Goal: Transaction & Acquisition: Purchase product/service

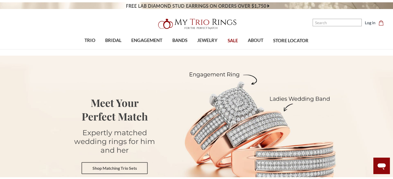
scroll to position [15, 0]
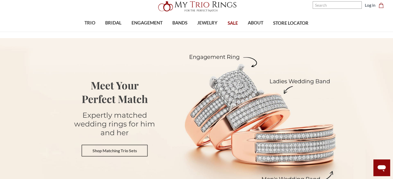
click at [126, 154] on link "Shop Matching Trio Sets" at bounding box center [115, 151] width 66 height 12
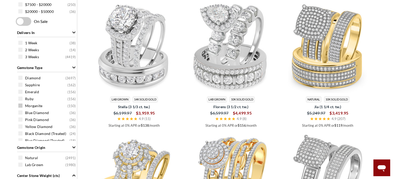
click at [21, 107] on span at bounding box center [20, 106] width 4 height 4
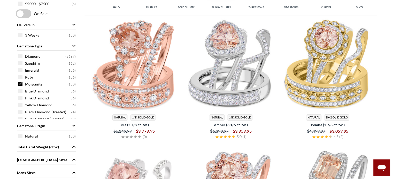
scroll to position [4, 0]
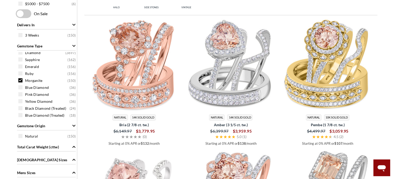
click at [20, 82] on span at bounding box center [20, 80] width 4 height 4
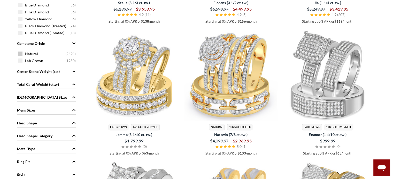
scroll to position [385, 0]
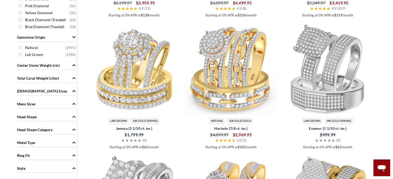
click at [59, 76] on span "Total Carat Weight (cttw)" at bounding box center [38, 78] width 42 height 5
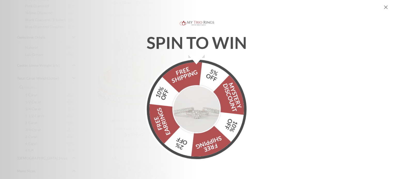
click at [385, 7] on icon "Close popup" at bounding box center [386, 7] width 4 height 4
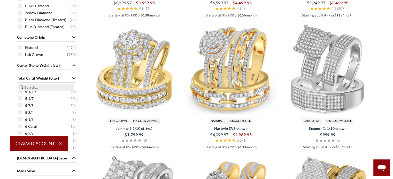
scroll to position [0, 0]
click at [62, 79] on div "Total Carat Weight (cttw)" at bounding box center [46, 78] width 59 height 10
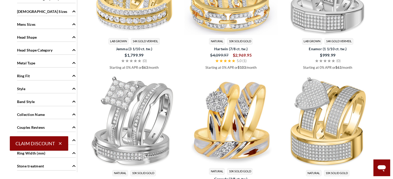
scroll to position [504, 0]
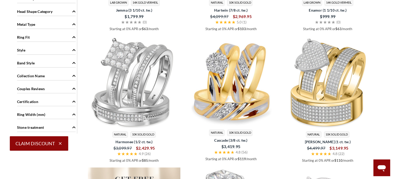
click at [45, 46] on div "Style" at bounding box center [46, 50] width 59 height 10
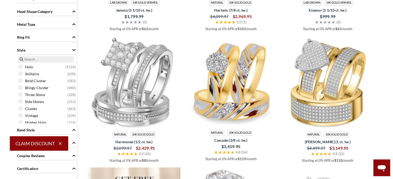
click at [50, 49] on div "Style" at bounding box center [46, 50] width 59 height 10
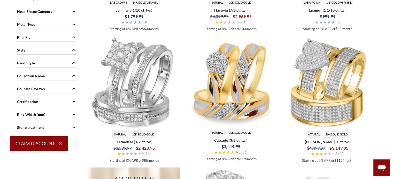
click at [52, 50] on div "Style" at bounding box center [46, 50] width 59 height 10
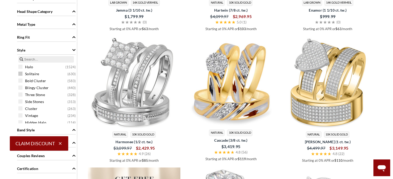
click at [20, 73] on span at bounding box center [20, 74] width 4 height 4
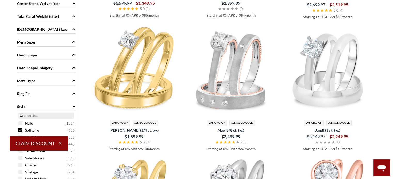
scroll to position [396, 0]
click at [42, 104] on div "Style" at bounding box center [46, 106] width 59 height 10
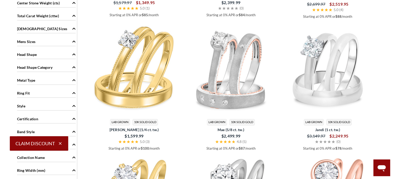
click at [47, 93] on div "Ring Fit" at bounding box center [46, 93] width 59 height 10
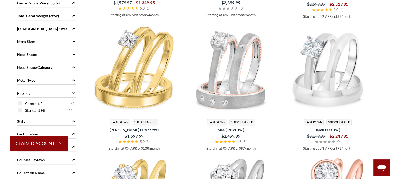
click at [47, 93] on div "Ring Fit" at bounding box center [46, 93] width 59 height 10
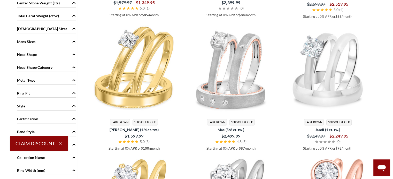
click at [54, 78] on div "Metal Type" at bounding box center [46, 80] width 59 height 10
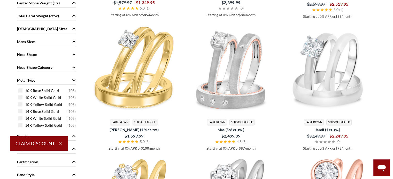
click at [54, 78] on div "Metal Type" at bounding box center [46, 80] width 59 height 10
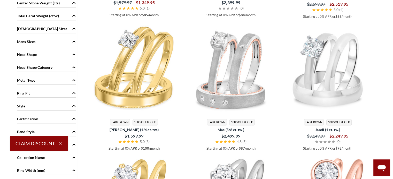
click at [52, 68] on span "Head Shape Category" at bounding box center [35, 67] width 36 height 5
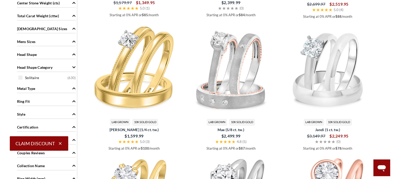
click at [52, 68] on span "Head Shape Category" at bounding box center [35, 67] width 36 height 5
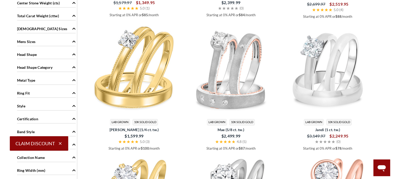
click at [43, 81] on div "Metal Type" at bounding box center [46, 80] width 59 height 10
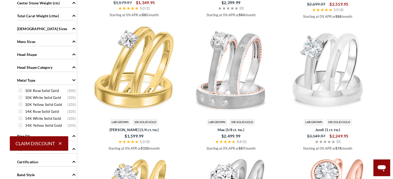
click at [45, 76] on div "Metal Type" at bounding box center [46, 80] width 59 height 10
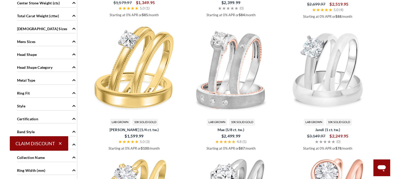
click at [47, 55] on div "Head Shape" at bounding box center [46, 54] width 59 height 10
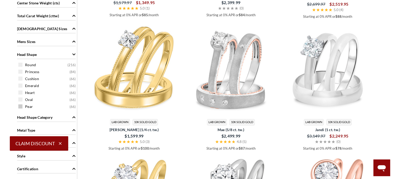
click at [21, 106] on span at bounding box center [20, 107] width 4 height 4
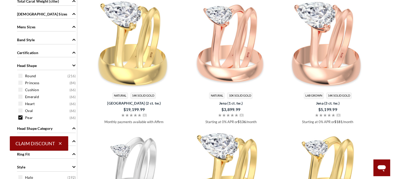
scroll to position [422, 0]
click at [70, 65] on div "Head Shape" at bounding box center [46, 65] width 59 height 10
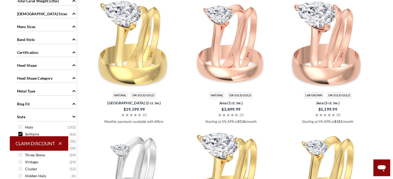
click at [55, 78] on div "Head Shape Category" at bounding box center [46, 78] width 59 height 10
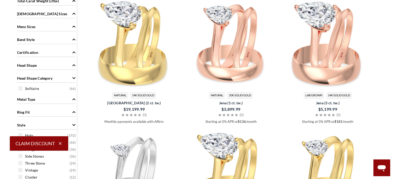
click at [55, 78] on div "Head Shape Category" at bounding box center [46, 78] width 59 height 10
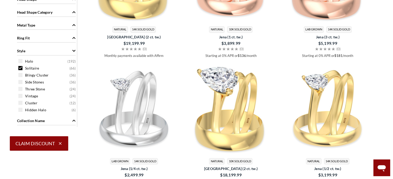
scroll to position [490, 0]
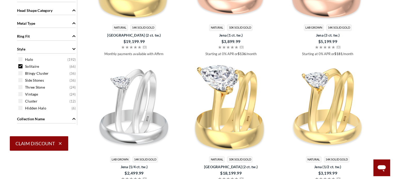
click at [50, 48] on div "Style" at bounding box center [46, 49] width 59 height 10
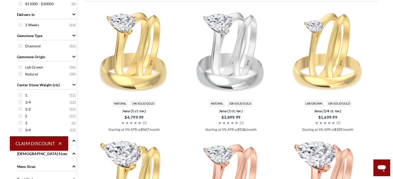
scroll to position [283, 0]
